Goal: Task Accomplishment & Management: Manage account settings

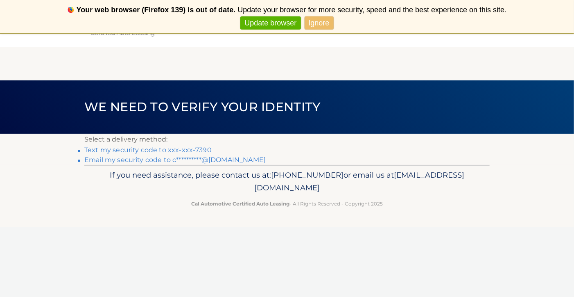
click at [317, 23] on link "Ignore" at bounding box center [319, 23] width 29 height 14
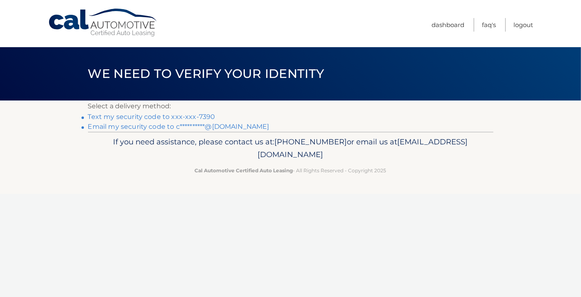
click at [172, 117] on link "Text my security code to xxx-xxx-7390" at bounding box center [151, 117] width 127 height 8
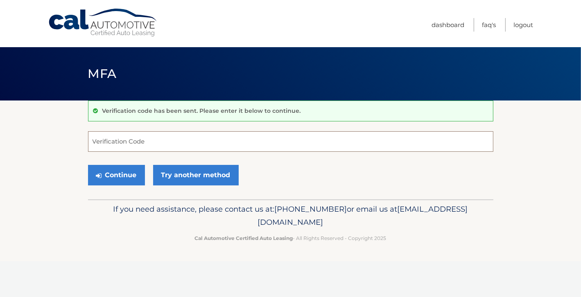
click at [165, 138] on input "Verification Code" at bounding box center [291, 141] width 406 height 20
click at [138, 140] on input "Verification Code" at bounding box center [291, 141] width 406 height 20
type input "554398"
click at [115, 175] on button "Continue" at bounding box center [116, 175] width 57 height 20
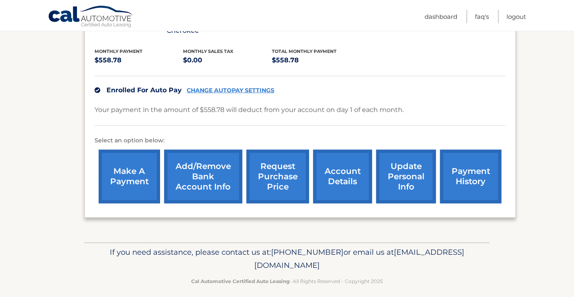
scroll to position [200, 0]
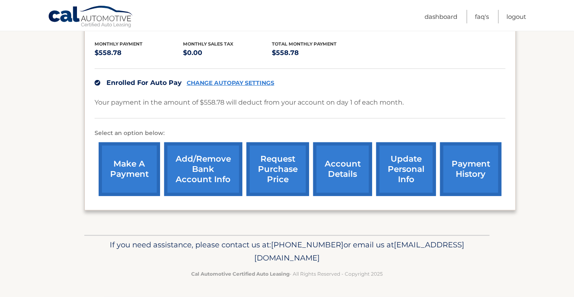
click at [266, 169] on link "request purchase price" at bounding box center [278, 169] width 63 height 54
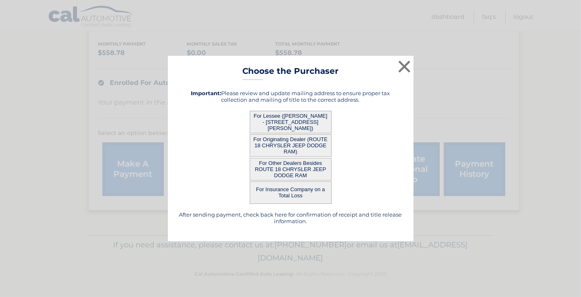
click at [303, 114] on button "For Lessee ([PERSON_NAME] - [STREET_ADDRESS][PERSON_NAME])" at bounding box center [291, 122] width 82 height 23
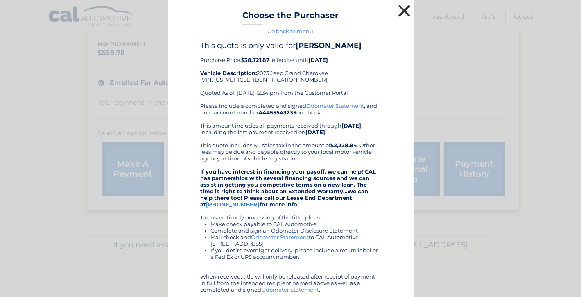
click at [403, 11] on button "×" at bounding box center [405, 10] width 16 height 16
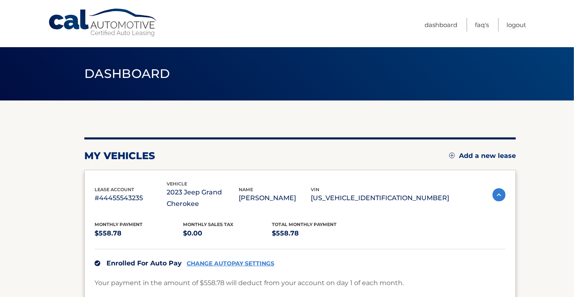
scroll to position [0, 0]
